Goal: Task Accomplishment & Management: Use online tool/utility

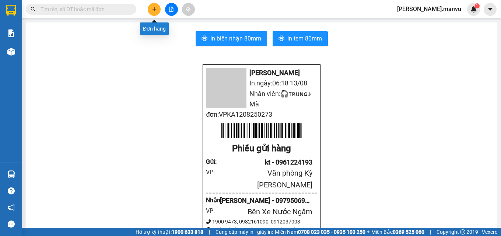
click at [153, 11] on icon "plus" at bounding box center [154, 9] width 5 height 5
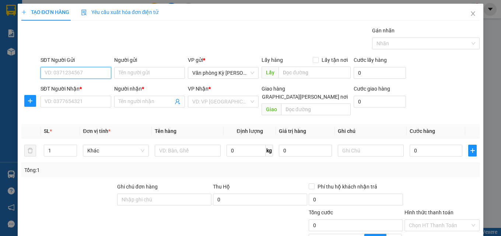
click at [63, 72] on input "SĐT Người Gửi" at bounding box center [75, 73] width 71 height 12
type input "0394020875"
click at [85, 88] on div "0394020875 - doan" at bounding box center [81, 88] width 73 height 8
type input "doan"
type input "0394020875"
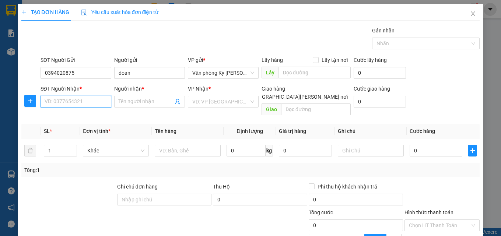
click at [64, 103] on input "SĐT Người Nhận *" at bounding box center [75, 102] width 71 height 12
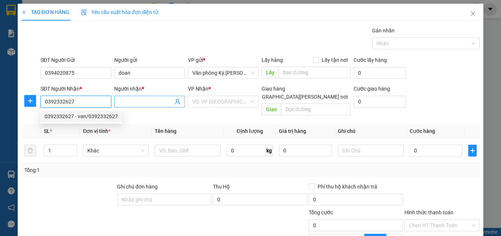
type input "0392332627"
click at [129, 101] on input "Người nhận *" at bounding box center [146, 102] width 54 height 8
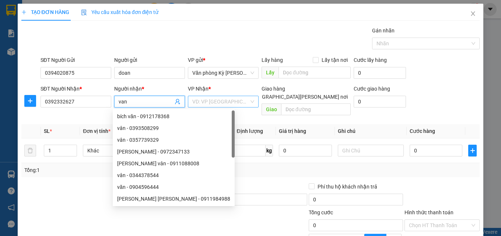
type input "van"
click at [209, 105] on input "search" at bounding box center [220, 101] width 57 height 11
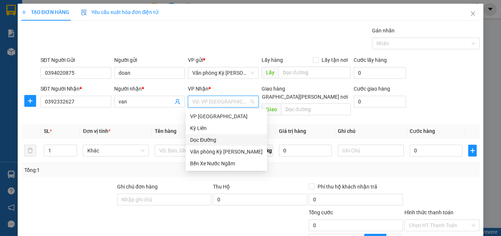
click at [213, 139] on div "Dọc Đường" at bounding box center [226, 140] width 73 height 8
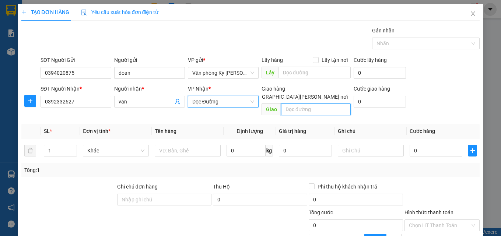
click at [295, 103] on input "text" at bounding box center [316, 109] width 70 height 12
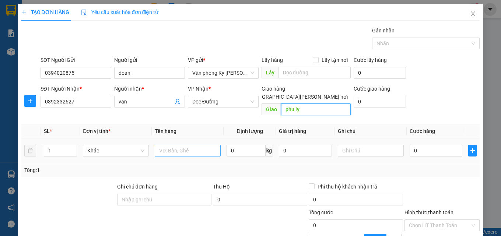
type input "phu ly"
click at [176, 145] on input "text" at bounding box center [188, 151] width 66 height 12
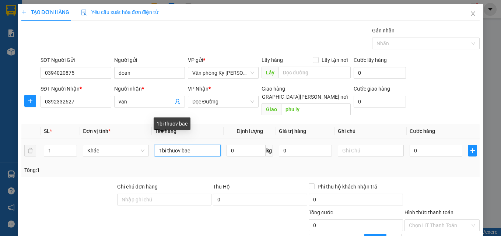
click at [178, 145] on input "1bi thuov bac" at bounding box center [188, 151] width 66 height 12
click at [164, 145] on input "1bi thuoc bac" at bounding box center [188, 151] width 66 height 12
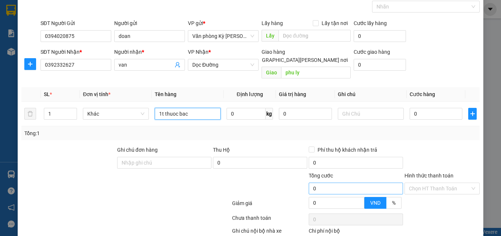
scroll to position [74, 0]
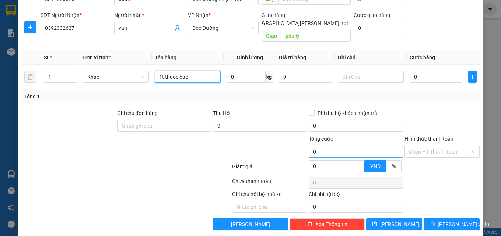
type input "1t thuoc bac"
click at [314, 146] on input "0" at bounding box center [355, 152] width 94 height 12
click at [409, 71] on input "0" at bounding box center [435, 77] width 53 height 12
type input "5"
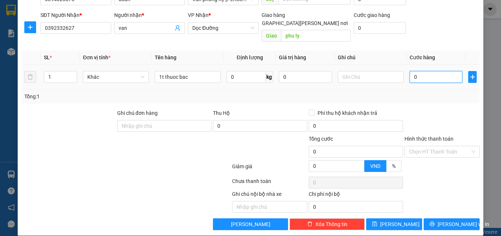
type input "5"
type input "50"
type input "500"
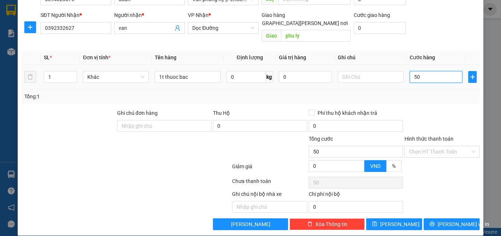
type input "500"
type input "5.000"
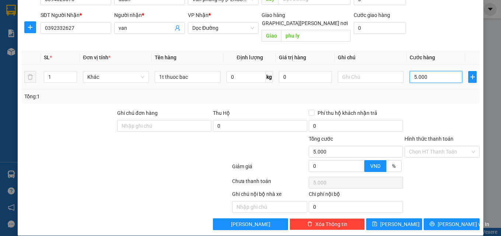
type input "50.000"
click at [429, 146] on input "Hình thức thanh toán" at bounding box center [439, 151] width 61 height 11
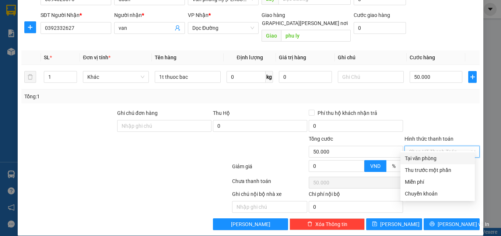
click at [431, 158] on div "Tại văn phòng" at bounding box center [438, 158] width 66 height 8
type input "0"
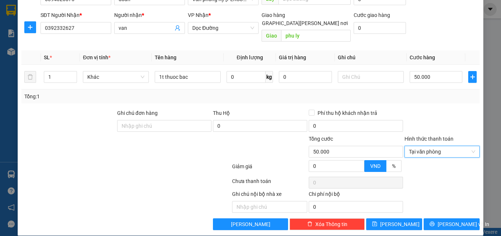
scroll to position [74, 0]
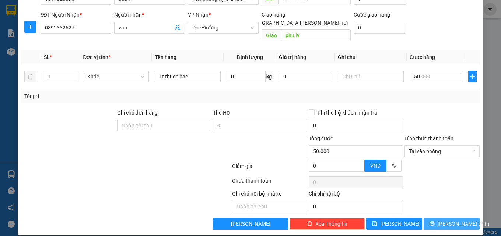
click at [448, 220] on span "Lưu và In" at bounding box center [463, 224] width 52 height 8
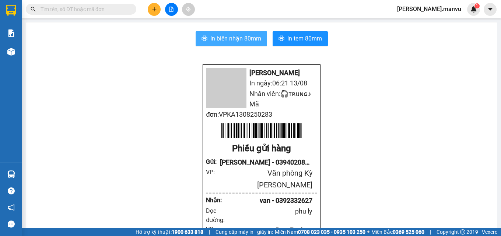
click at [225, 42] on span "In biên nhận 80mm" at bounding box center [235, 38] width 51 height 9
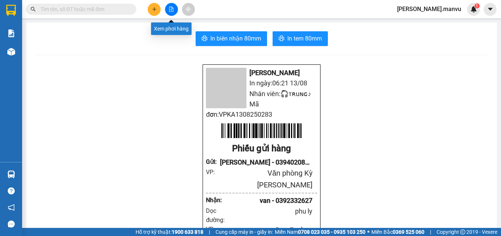
click at [172, 7] on icon "file-add" at bounding box center [171, 9] width 4 height 5
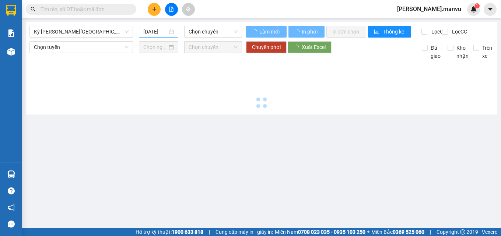
type input "[DATE]"
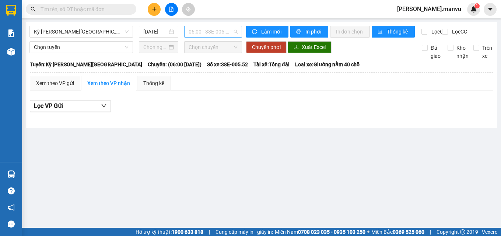
click at [229, 33] on span "06:00 - 38E-005.52" at bounding box center [212, 31] width 49 height 11
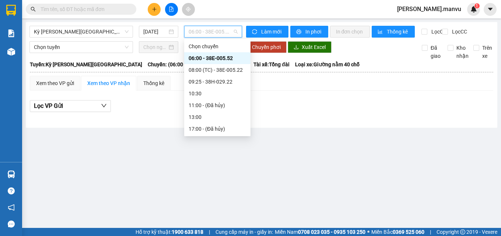
click at [232, 58] on div "06:00 - 38E-005.52" at bounding box center [216, 58] width 57 height 8
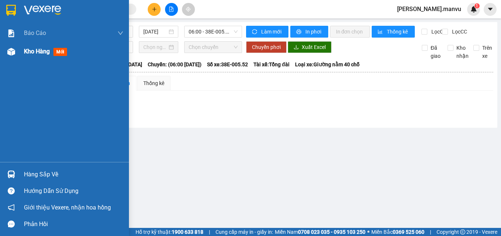
click at [26, 49] on span "Kho hàng" at bounding box center [37, 51] width 26 height 7
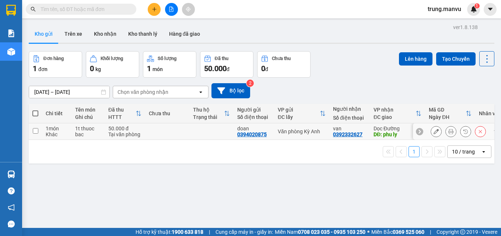
click at [35, 130] on input "checkbox" at bounding box center [36, 131] width 6 height 6
checkbox input "true"
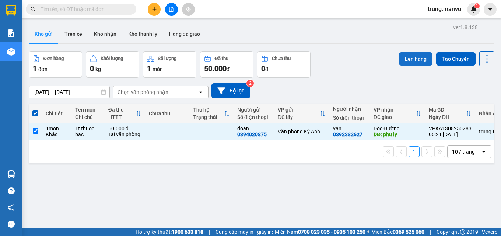
click at [411, 60] on button "Lên hàng" at bounding box center [415, 58] width 33 height 13
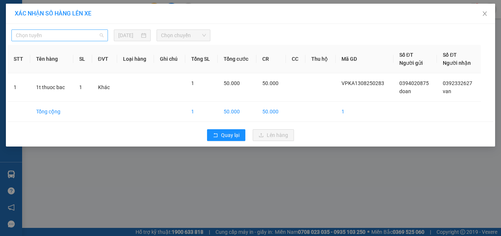
click at [58, 37] on span "Chọn tuyến" at bounding box center [60, 35] width 88 height 11
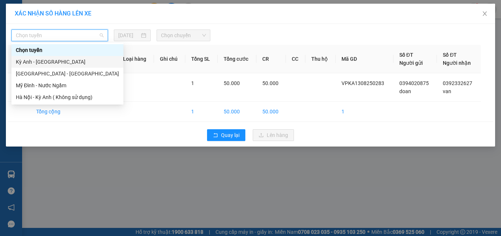
drag, startPoint x: 61, startPoint y: 61, endPoint x: 102, endPoint y: 53, distance: 41.4
click at [64, 61] on div "Kỳ Anh - [GEOGRAPHIC_DATA]" at bounding box center [67, 62] width 103 height 8
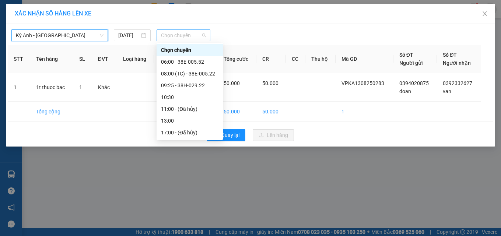
click at [205, 39] on span "Chọn chuyến" at bounding box center [183, 35] width 45 height 11
click at [202, 61] on div "06:00 - 38E-005.52" at bounding box center [189, 62] width 57 height 8
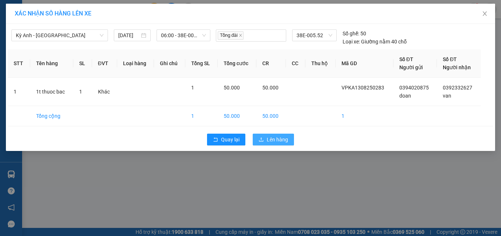
click at [271, 137] on span "Lên hàng" at bounding box center [276, 139] width 21 height 8
